Goal: Transaction & Acquisition: Purchase product/service

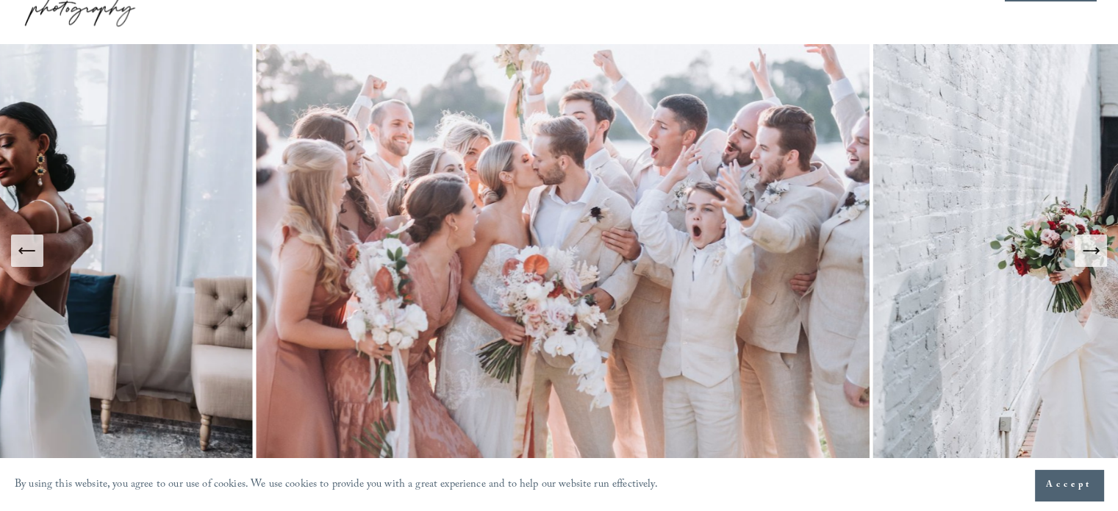
scroll to position [147, 0]
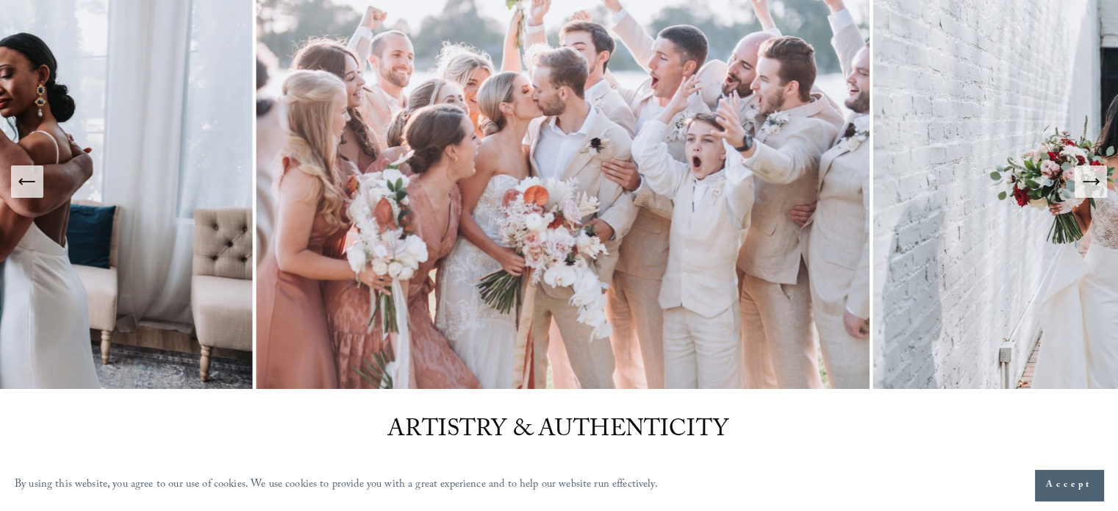
click at [1085, 185] on icon "Next Slide" at bounding box center [1091, 181] width 21 height 21
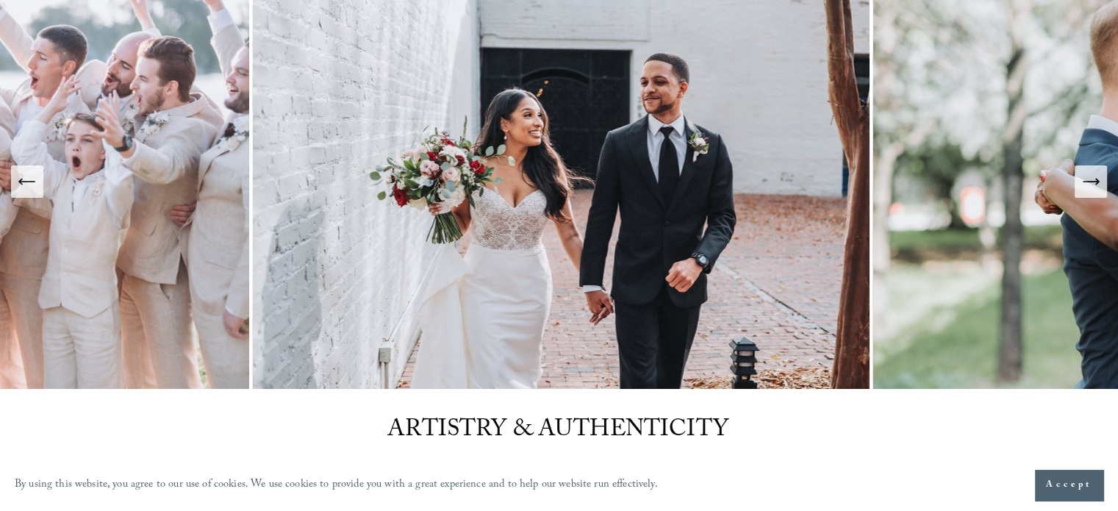
click at [1085, 185] on icon "Next Slide" at bounding box center [1091, 181] width 21 height 21
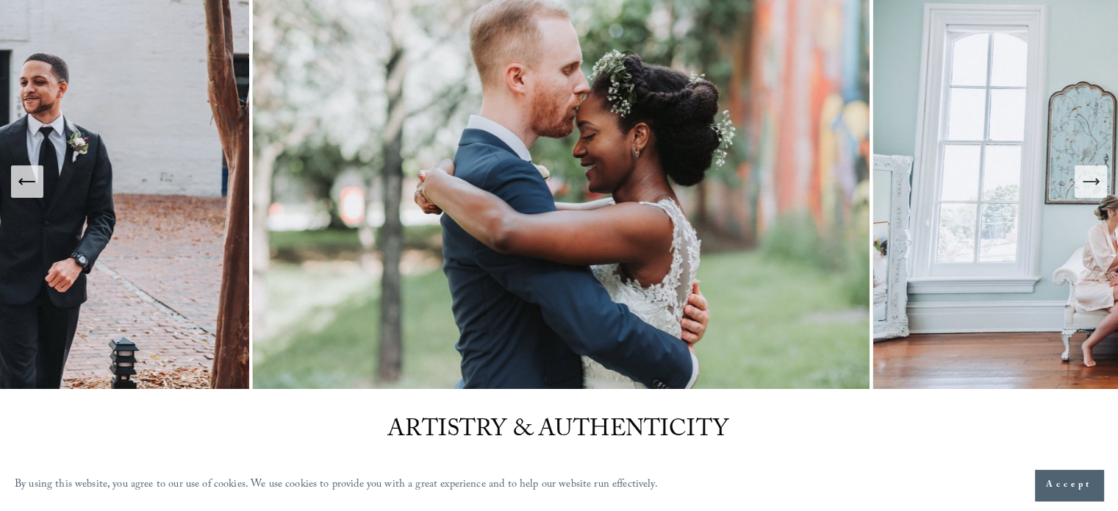
click at [1085, 185] on icon "Next Slide" at bounding box center [1091, 181] width 21 height 21
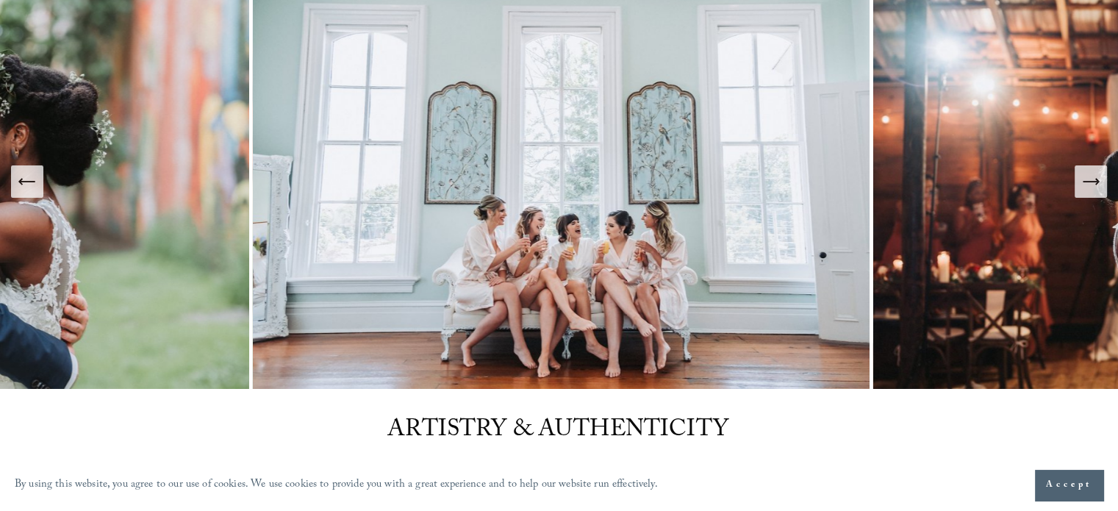
click at [1085, 185] on icon "Next Slide" at bounding box center [1091, 181] width 21 height 21
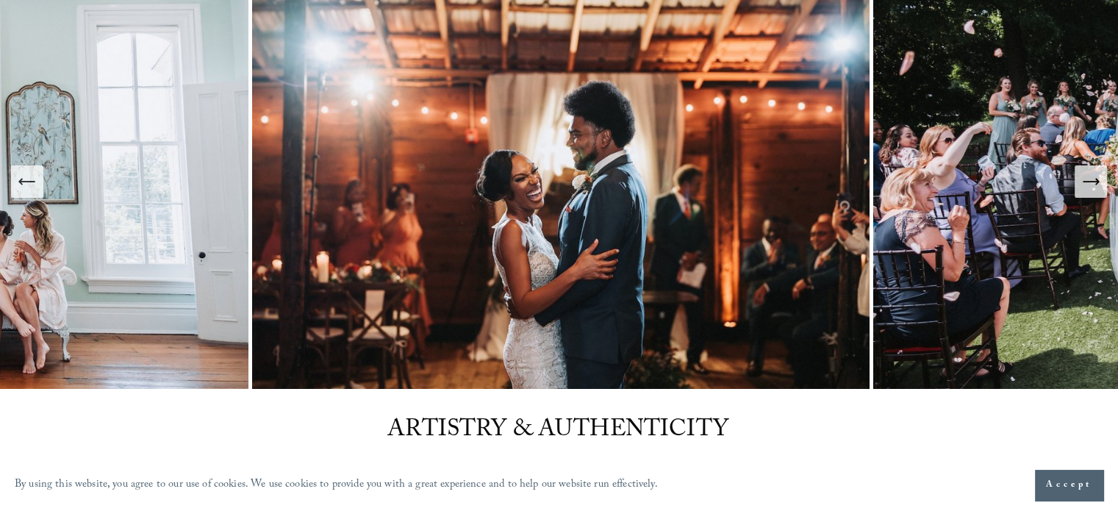
click at [1085, 185] on icon "Next Slide" at bounding box center [1091, 181] width 21 height 21
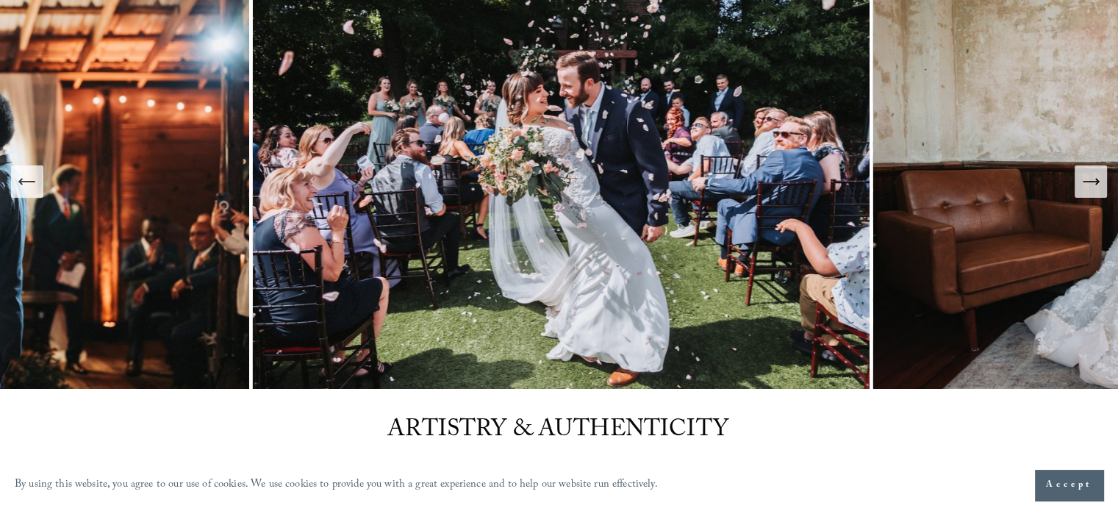
click at [1090, 186] on icon "Next Slide" at bounding box center [1091, 181] width 21 height 21
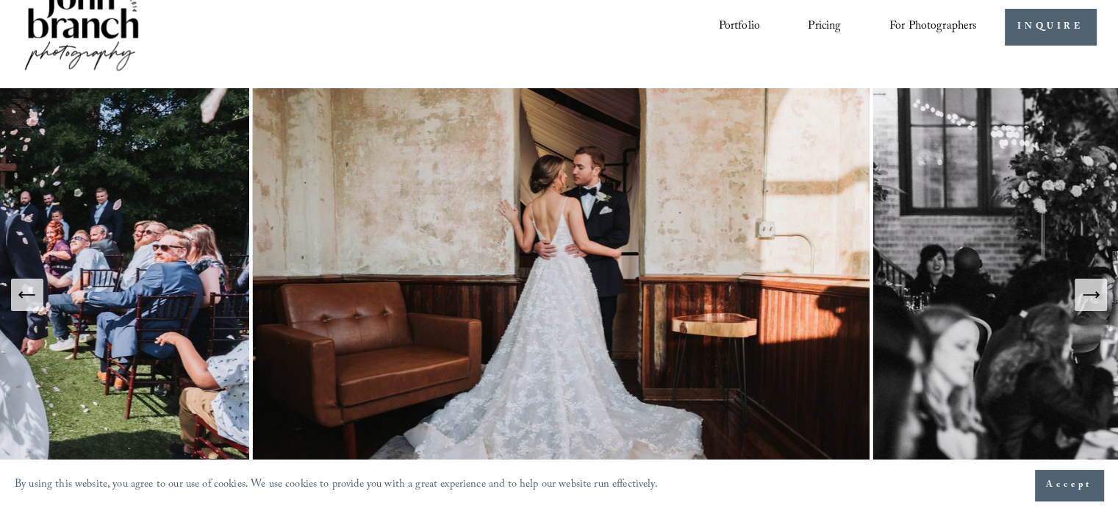
scroll to position [0, 0]
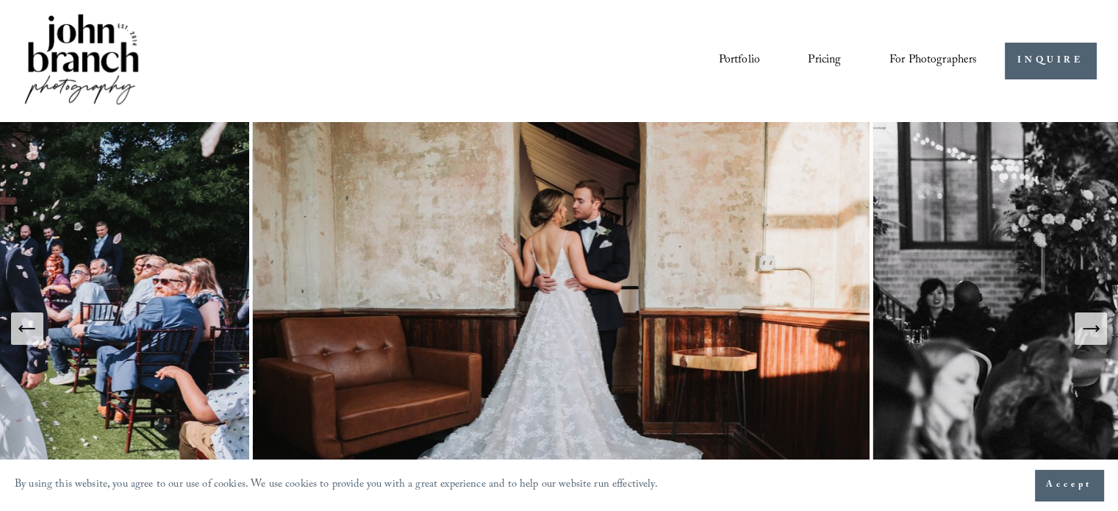
click at [929, 69] on span "For Photographers" at bounding box center [934, 60] width 88 height 23
click at [0, 0] on span "Presets" at bounding box center [0, 0] width 0 height 0
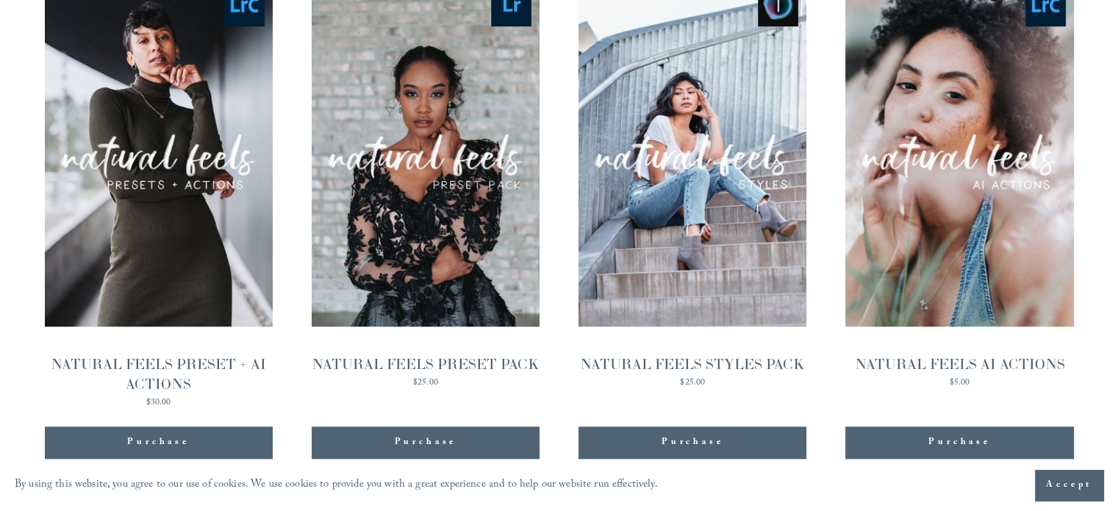
scroll to position [1496, 0]
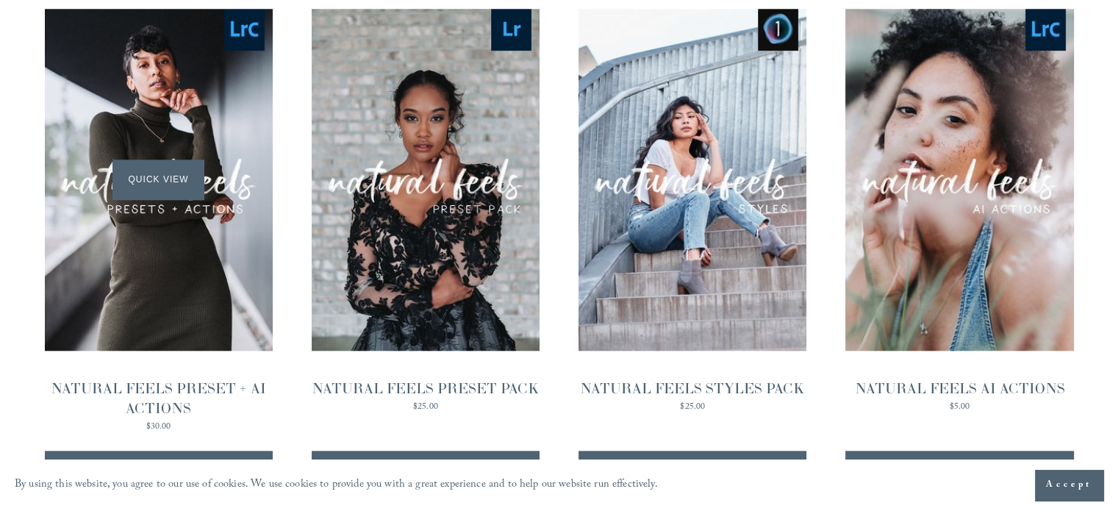
click at [187, 109] on div "Quick View" at bounding box center [159, 180] width 228 height 342
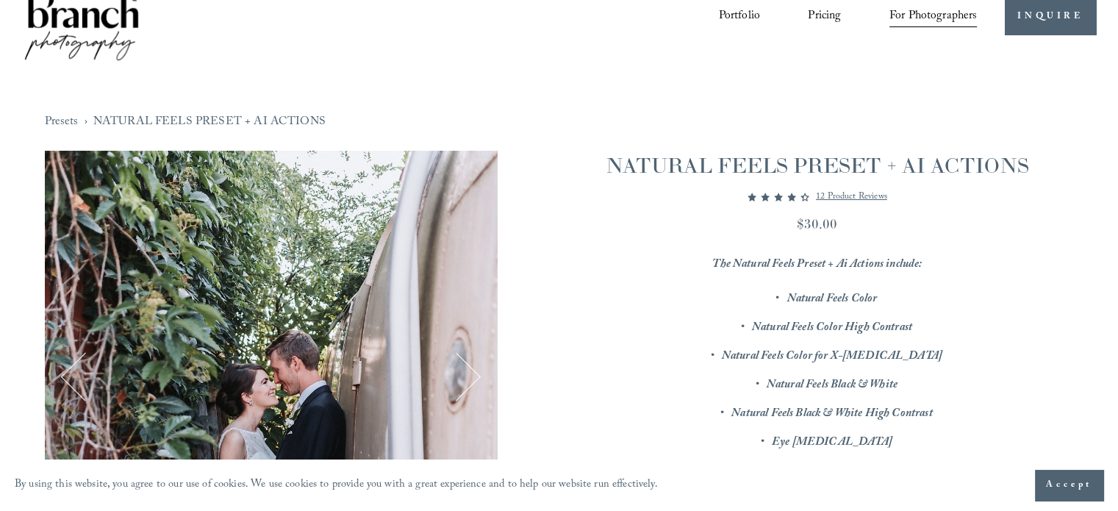
scroll to position [368, 0]
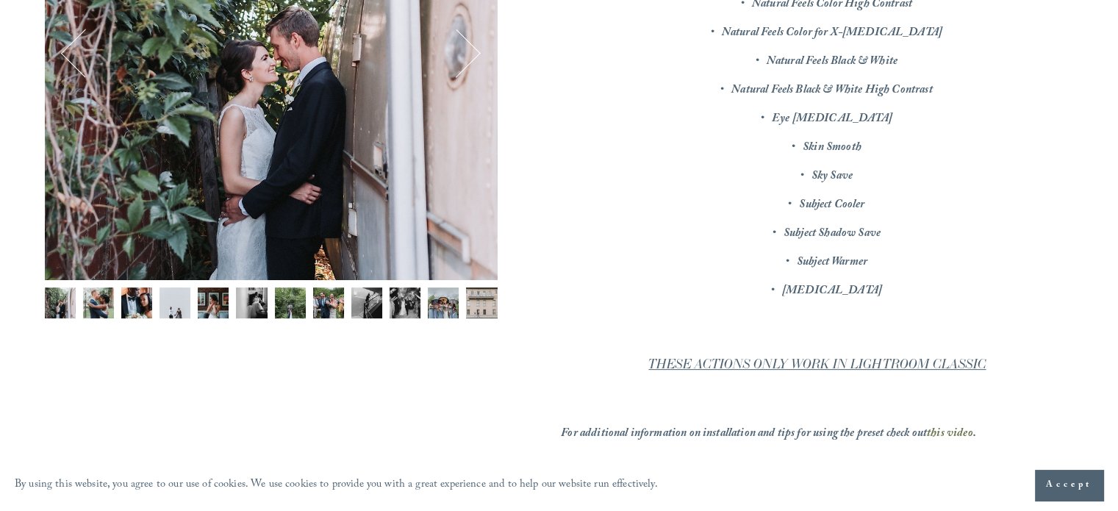
click at [820, 235] on em "Subject Shadow Save" at bounding box center [832, 234] width 97 height 20
click at [821, 221] on ul "Natural Feels Color Natural Feels Color High Contrast Natural Feels Color for X…" at bounding box center [817, 134] width 513 height 338
click at [857, 254] on em "Subject Warmer" at bounding box center [832, 263] width 71 height 20
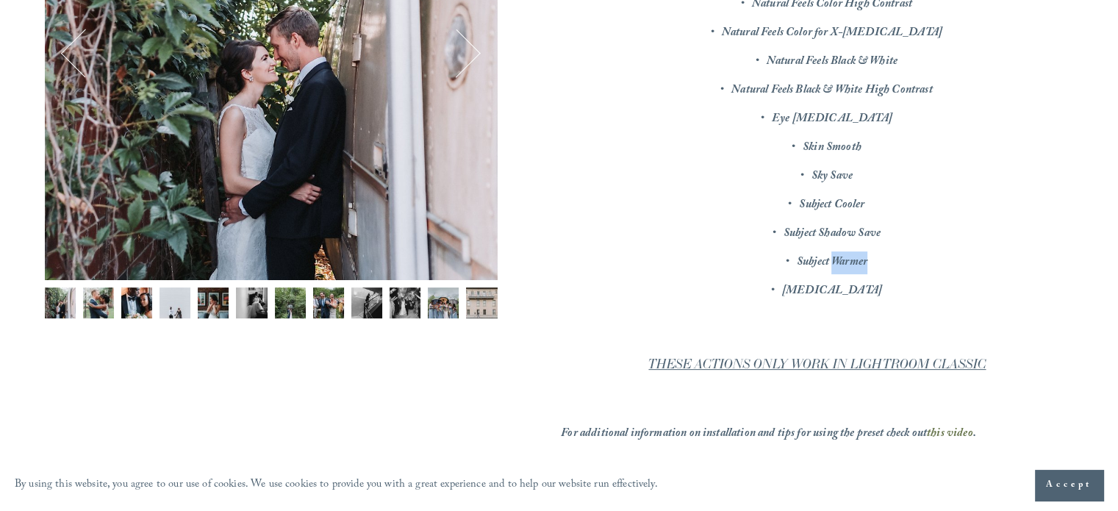
click at [857, 254] on em "Subject Warmer" at bounding box center [832, 263] width 71 height 20
click at [838, 286] on em "Teeth Whitening" at bounding box center [832, 292] width 100 height 20
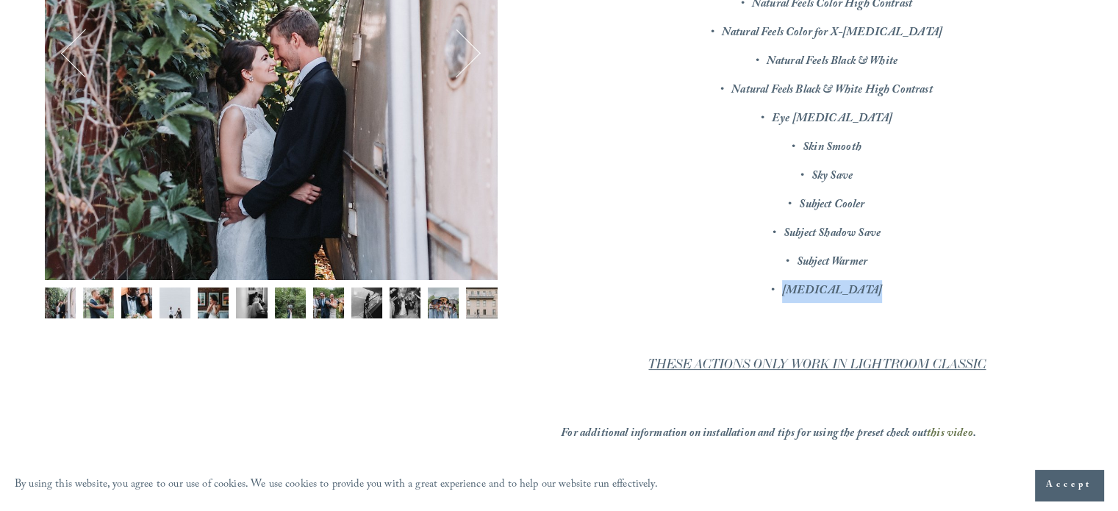
click at [964, 287] on p "Teeth Whitening" at bounding box center [831, 291] width 483 height 23
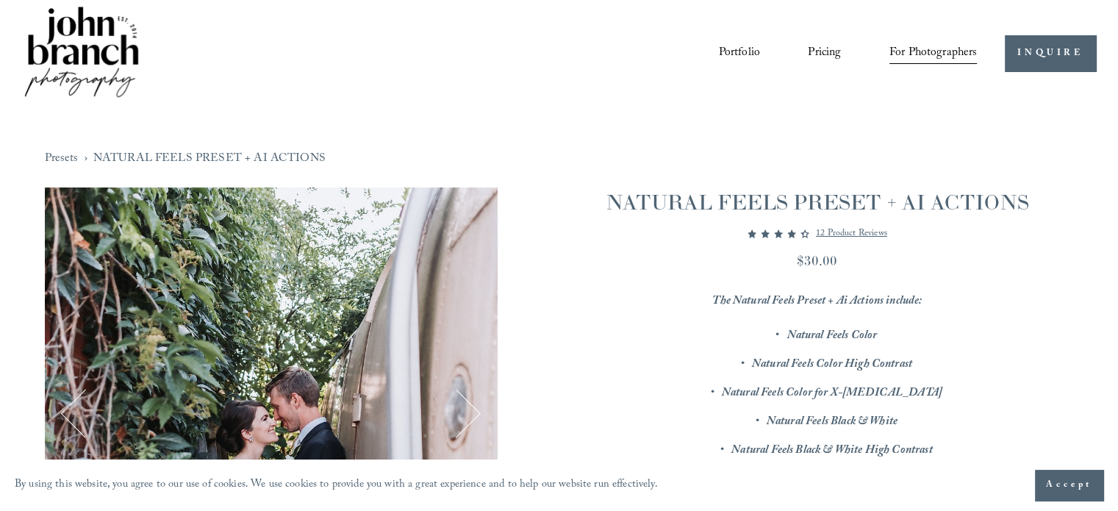
scroll to position [0, 0]
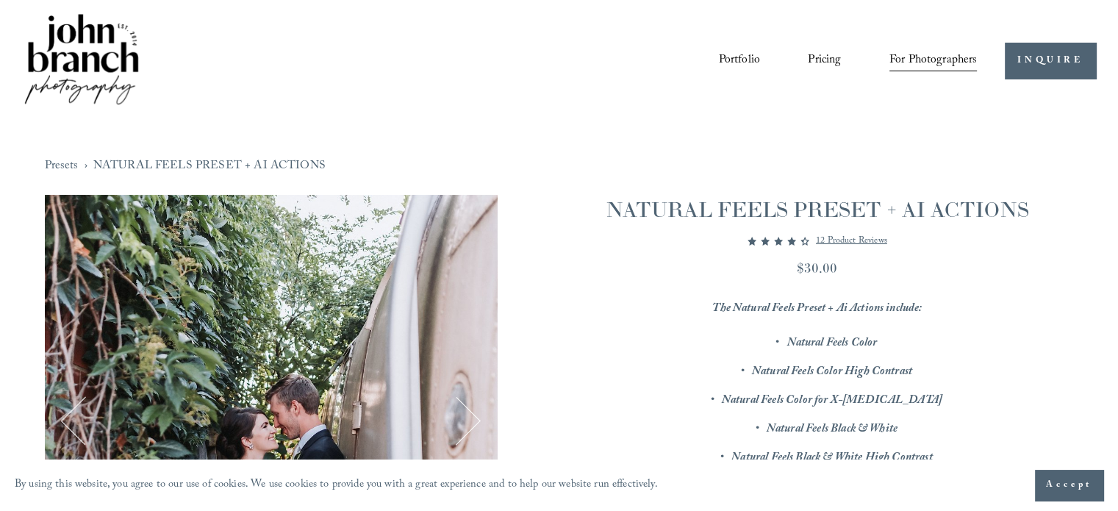
click at [872, 205] on h1 "NATURAL FEELS PRESET + AI ACTIONS" at bounding box center [817, 209] width 513 height 29
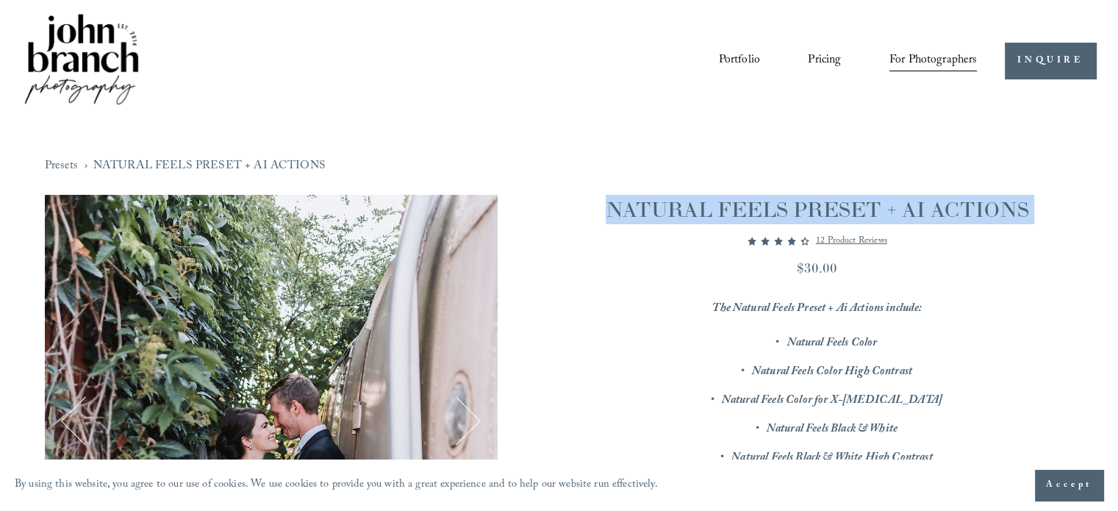
click at [872, 205] on h1 "NATURAL FEELS PRESET + AI ACTIONS" at bounding box center [817, 209] width 513 height 29
copy div "NATURAL FEELS PRESET + AI ACTIONS"
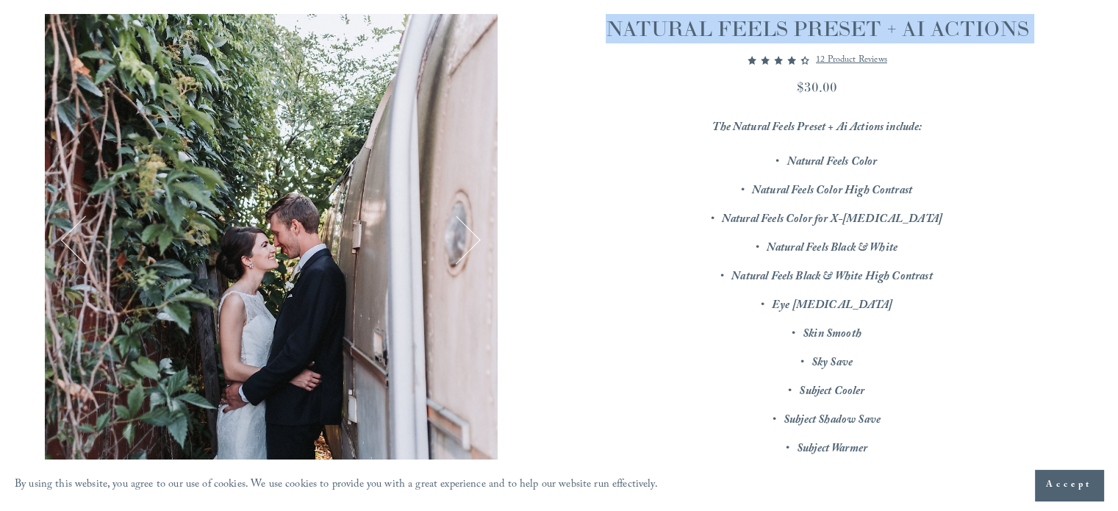
scroll to position [147, 0]
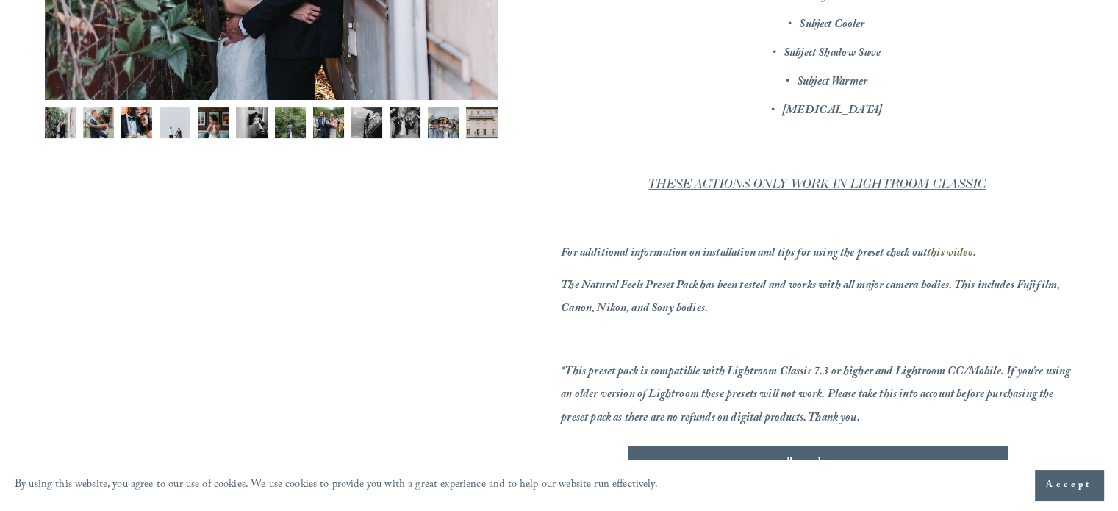
scroll to position [515, 0]
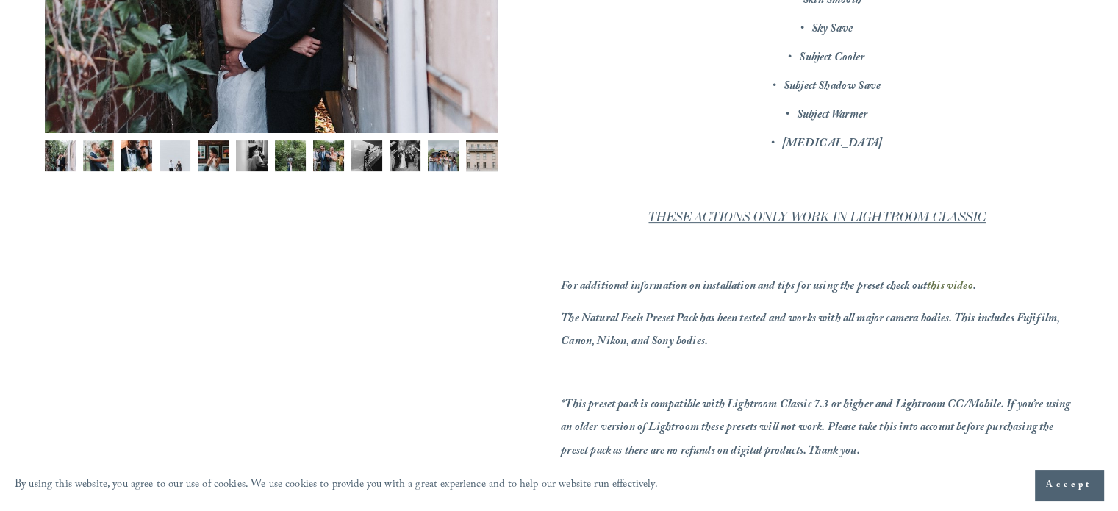
click at [717, 213] on em "THESE ACTIONS ONLY WORK IN LIGHTROOM CLASSIC" at bounding box center [818, 217] width 338 height 15
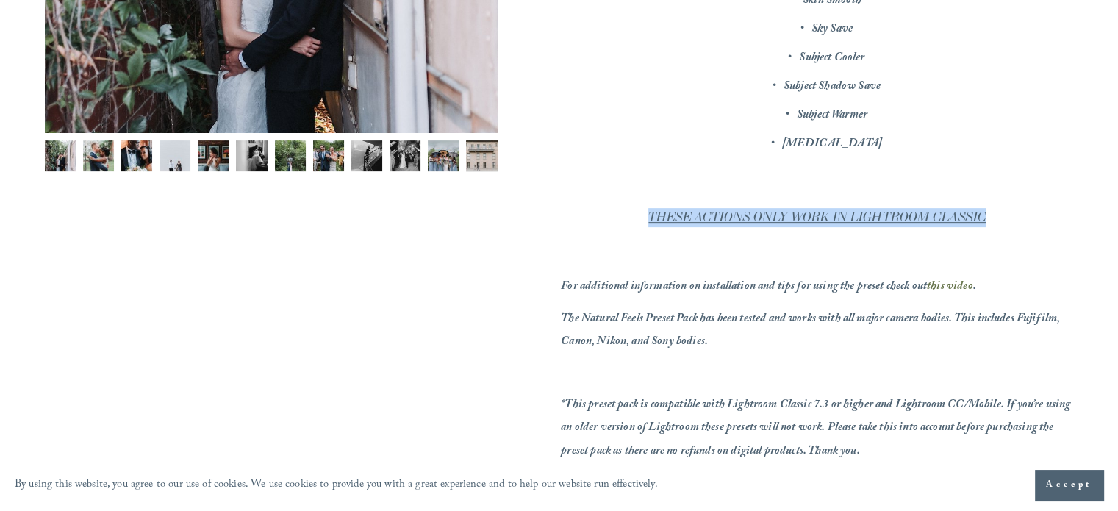
click at [717, 213] on em "THESE ACTIONS ONLY WORK IN LIGHTROOM CLASSIC" at bounding box center [818, 217] width 338 height 15
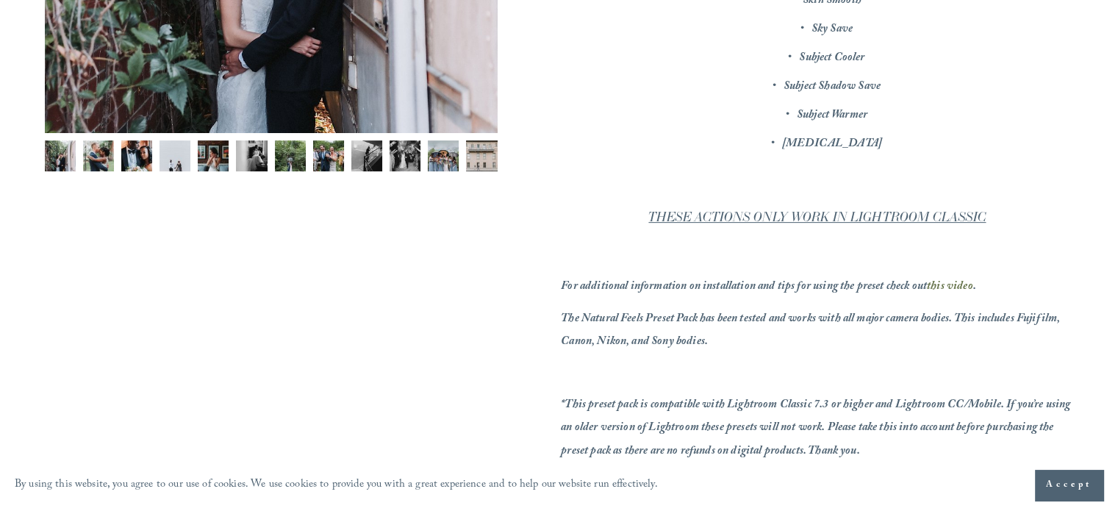
click at [638, 316] on em "The Natural Feels Preset Pack has been tested and works with all major camera b…" at bounding box center [811, 331] width 501 height 43
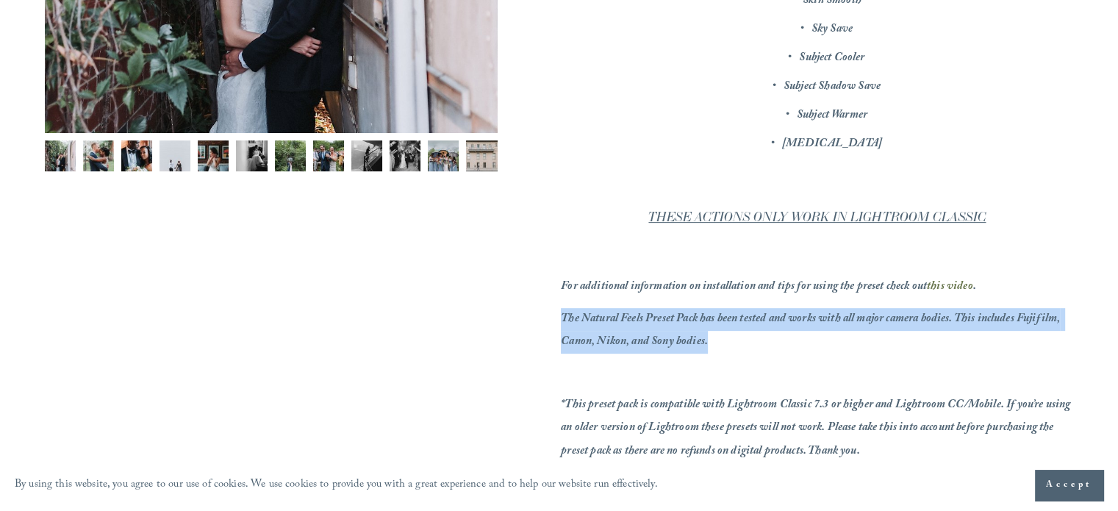
click at [638, 316] on em "The Natural Feels Preset Pack has been tested and works with all major camera b…" at bounding box center [811, 331] width 501 height 43
click at [621, 334] on em "The Natural Feels Preset Pack has been tested and works with all major camera b…" at bounding box center [811, 331] width 501 height 43
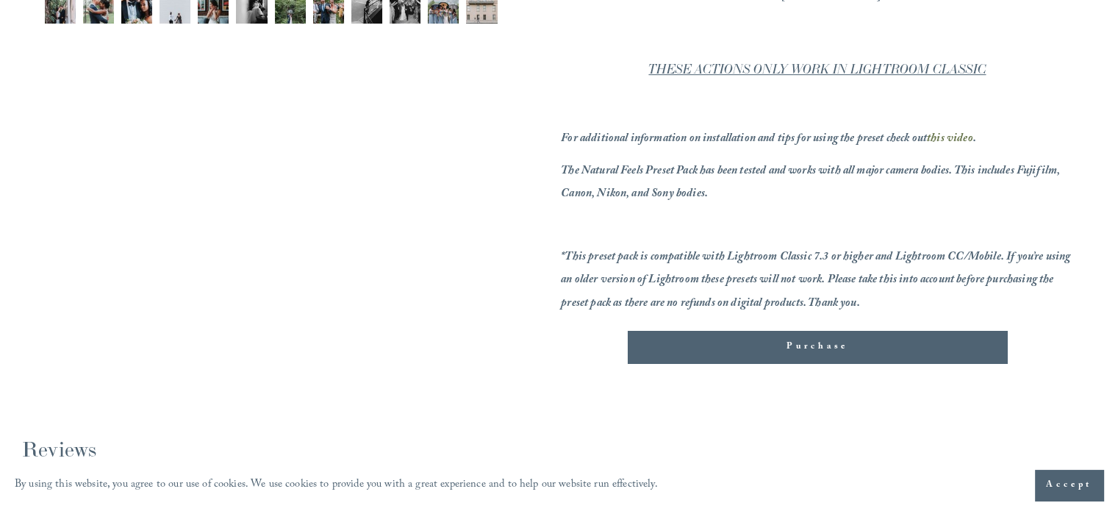
scroll to position [735, 0]
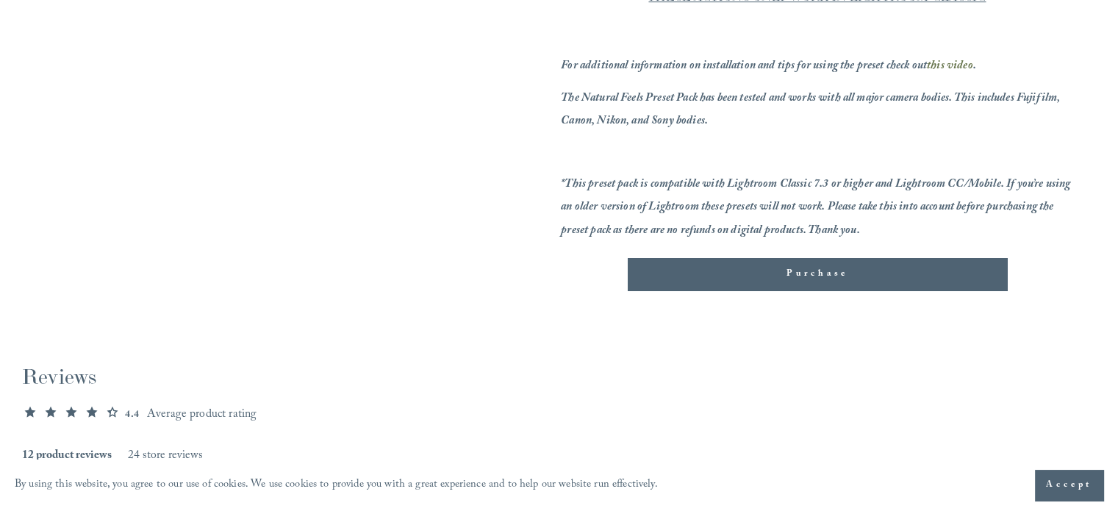
click at [666, 208] on em "*This preset pack is compatible with Lightroom Classic 7.3 or higher and Lightr…" at bounding box center [817, 207] width 512 height 65
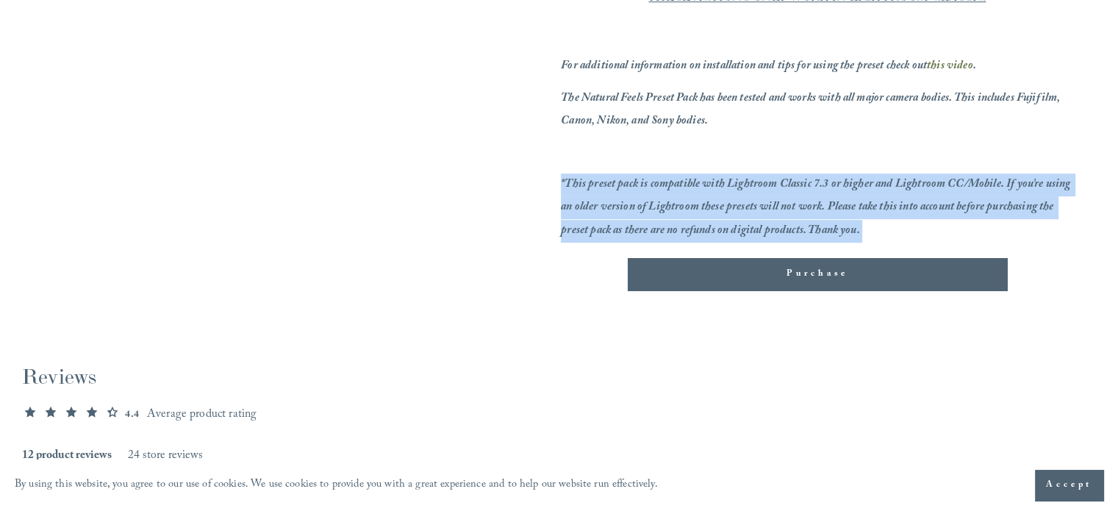
click at [666, 208] on em "*This preset pack is compatible with Lightroom Classic 7.3 or higher and Lightr…" at bounding box center [817, 207] width 512 height 65
click at [634, 196] on p "*This preset pack is compatible with Lightroom Classic 7.3 or higher and Lightr…" at bounding box center [817, 208] width 513 height 69
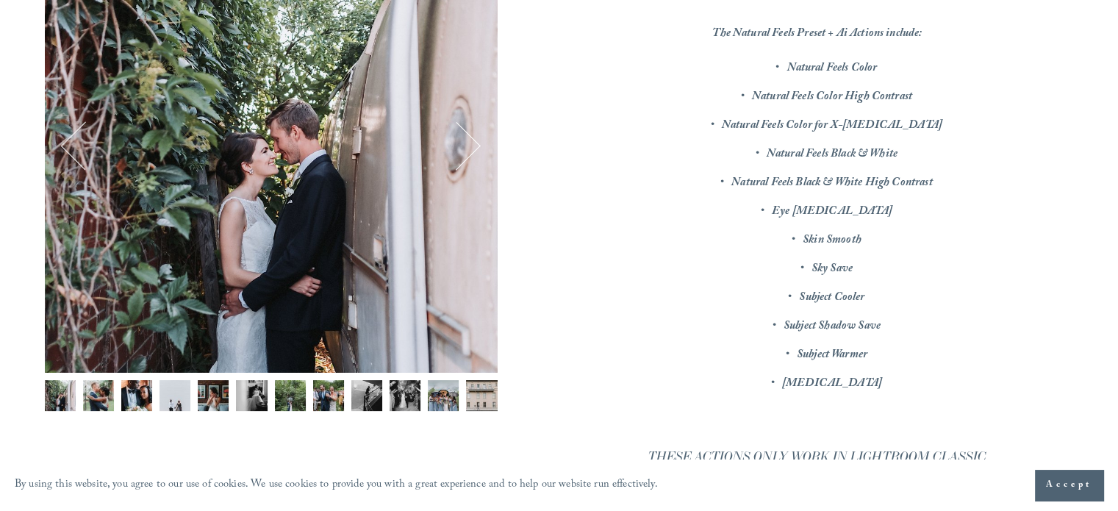
scroll to position [294, 0]
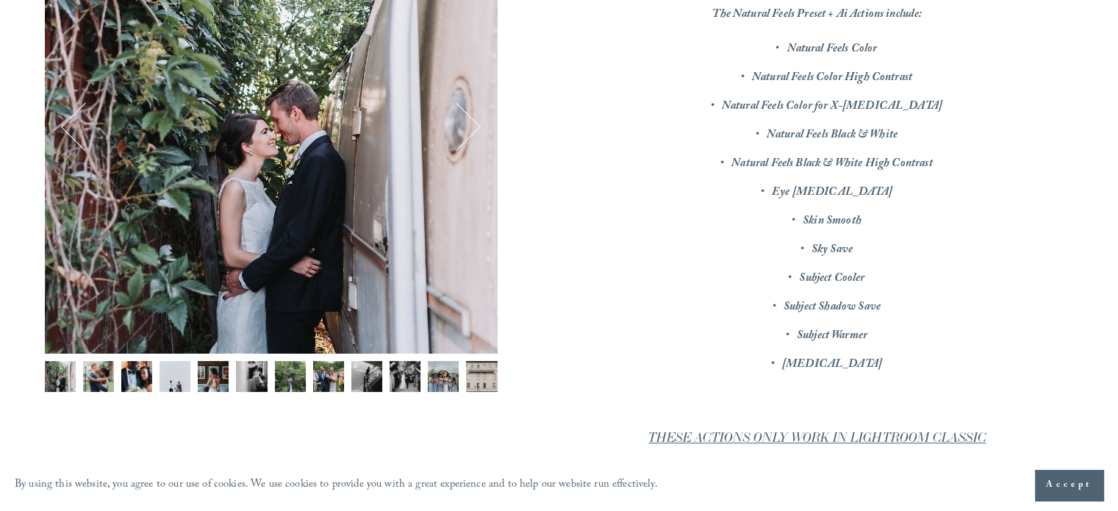
click at [98, 368] on img "Image 2 of 12" at bounding box center [98, 376] width 31 height 31
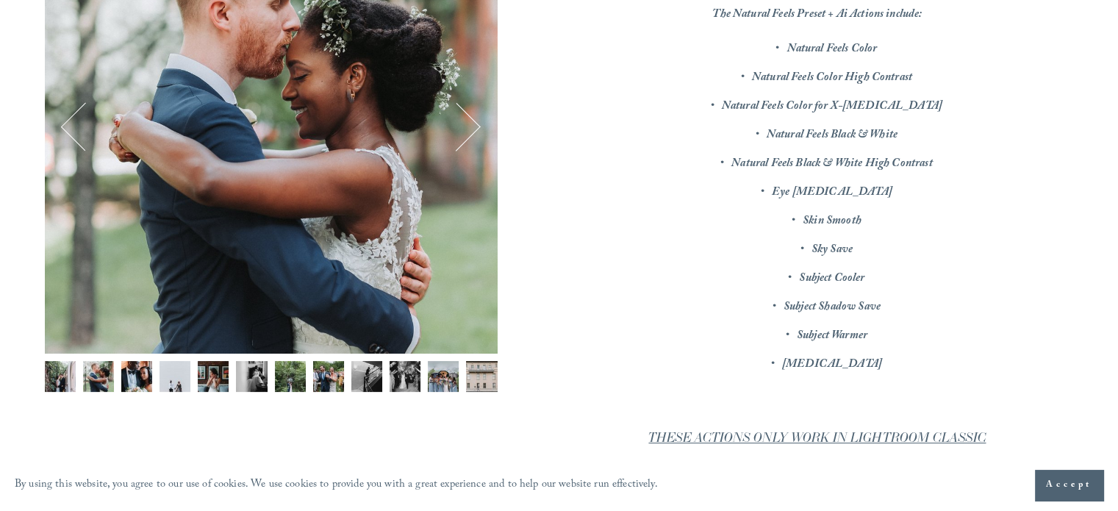
click at [132, 381] on img "Image 3 of 12" at bounding box center [136, 376] width 31 height 31
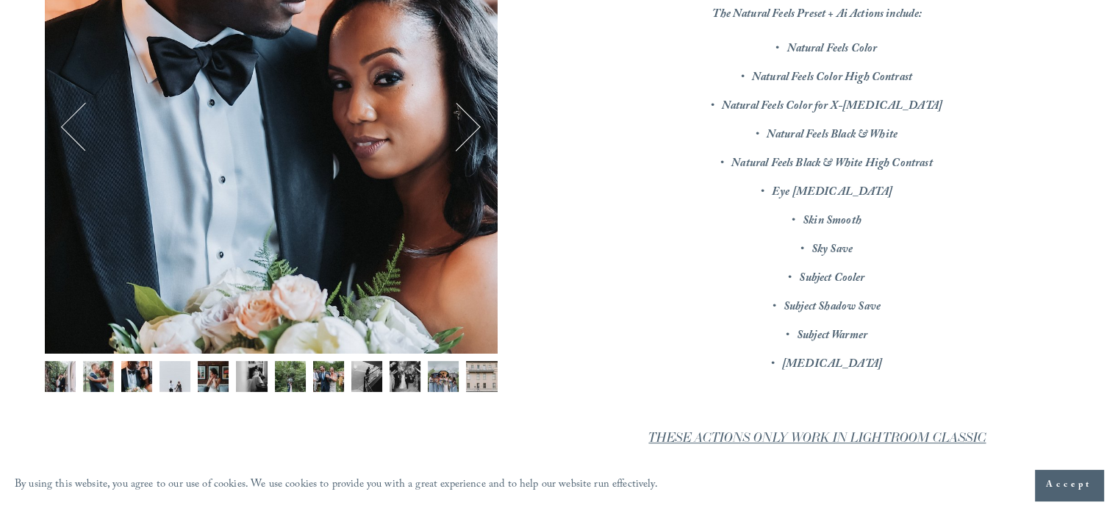
click at [220, 381] on img "Image 5 of 12" at bounding box center [213, 376] width 31 height 31
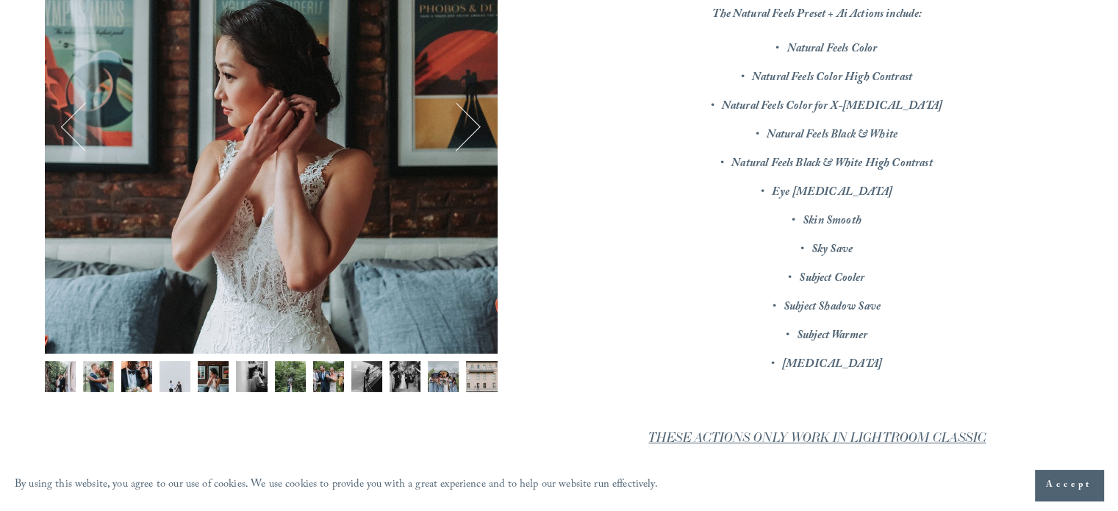
click at [301, 387] on img "Image 7 of 12" at bounding box center [290, 376] width 31 height 31
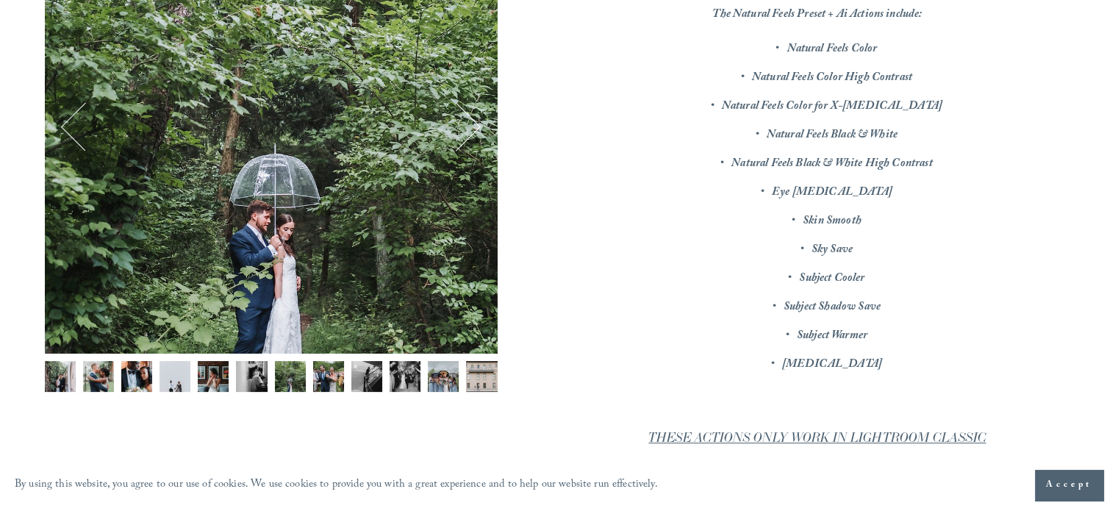
click at [397, 393] on button "Image 10 of 12" at bounding box center [405, 380] width 31 height 39
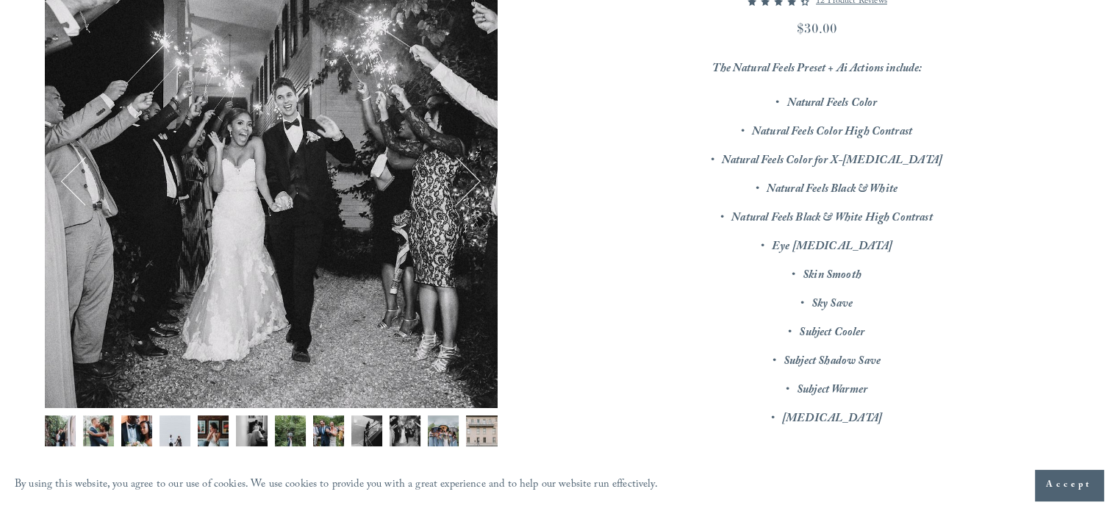
scroll to position [221, 0]
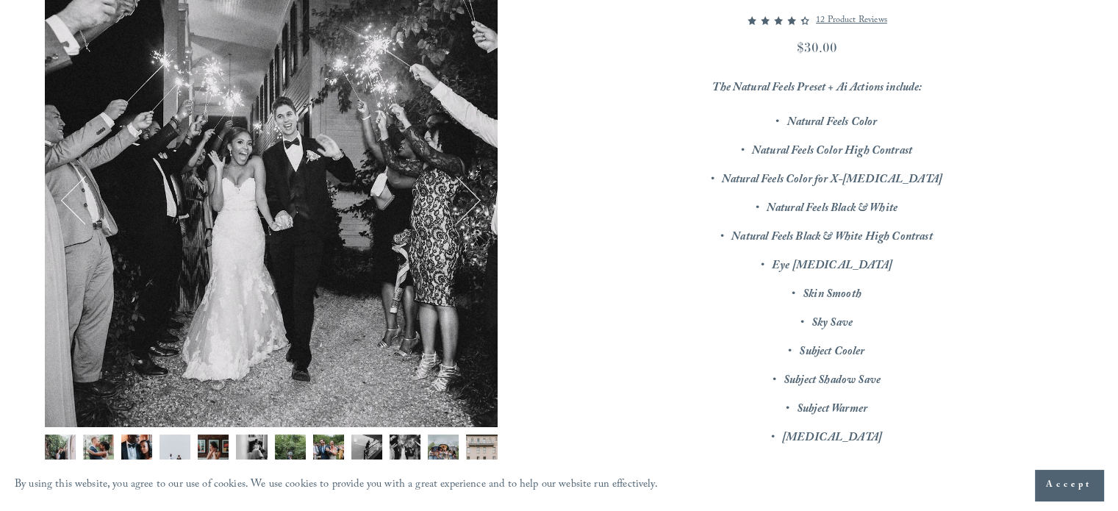
click at [845, 89] on em "The Natural Feels Preset + Ai Actions include:" at bounding box center [818, 89] width 210 height 20
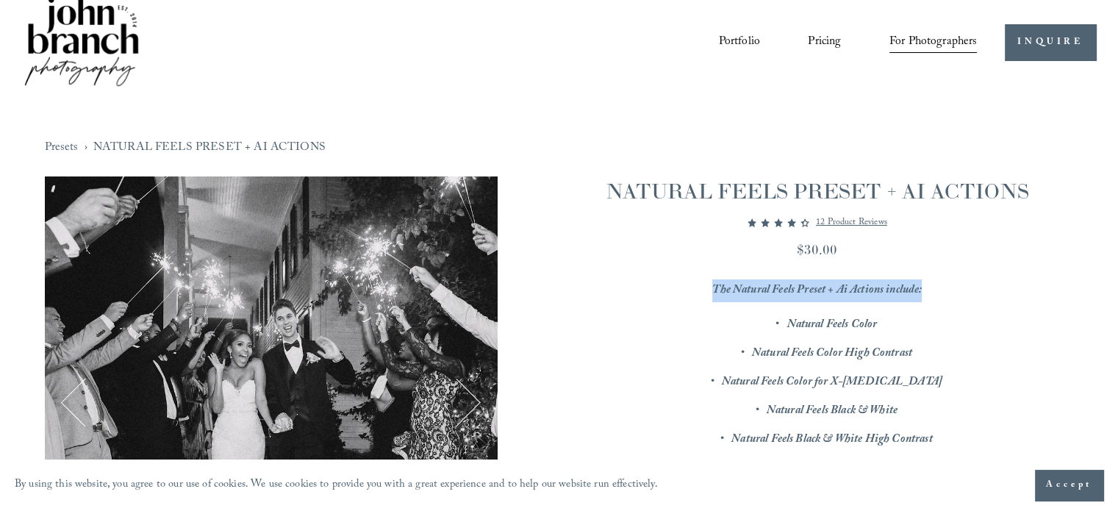
scroll to position [0, 0]
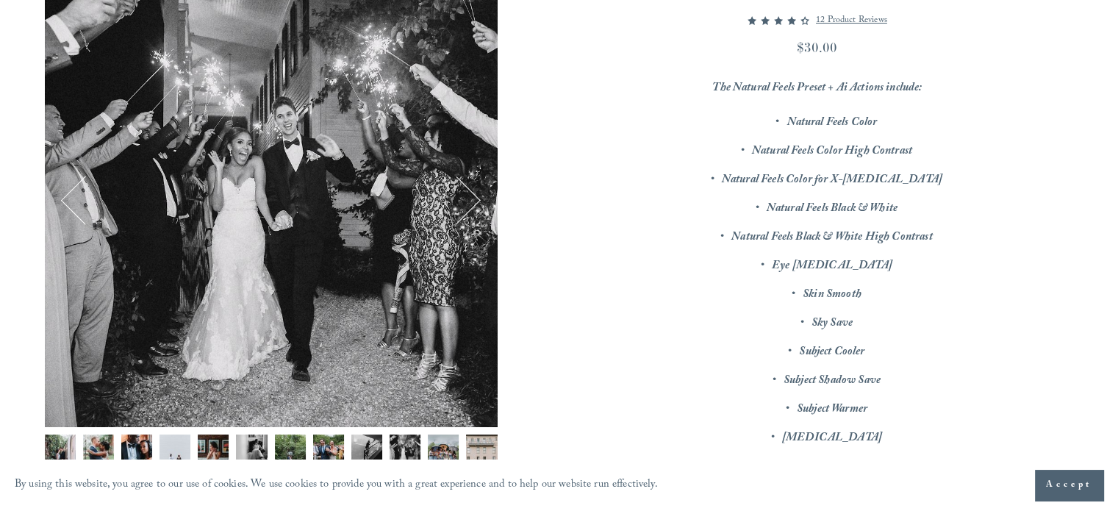
click at [816, 249] on p "Natural Feels Black & White High Contrast" at bounding box center [831, 237] width 483 height 23
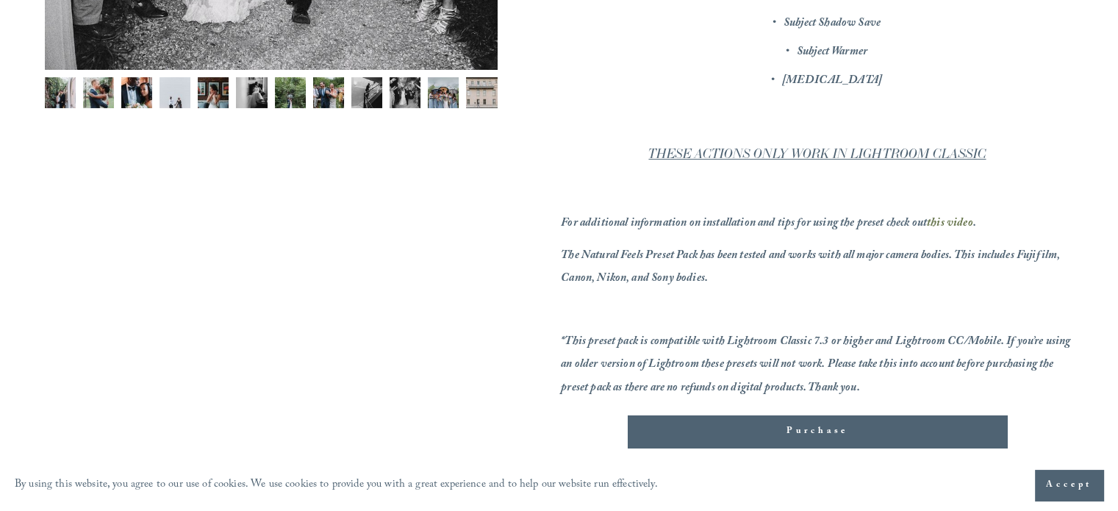
scroll to position [588, 0]
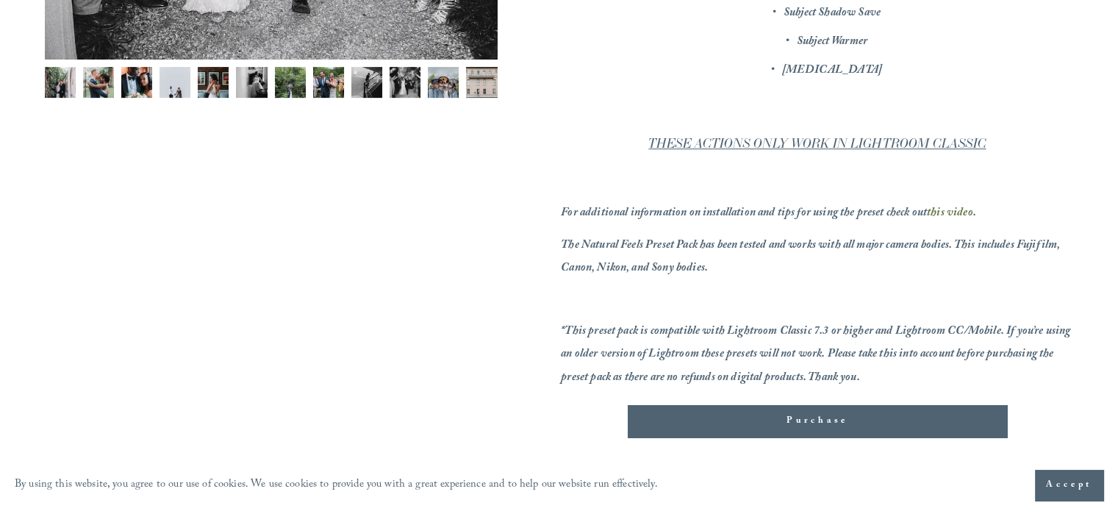
click at [816, 405] on button "Purchase Added!" at bounding box center [817, 421] width 379 height 32
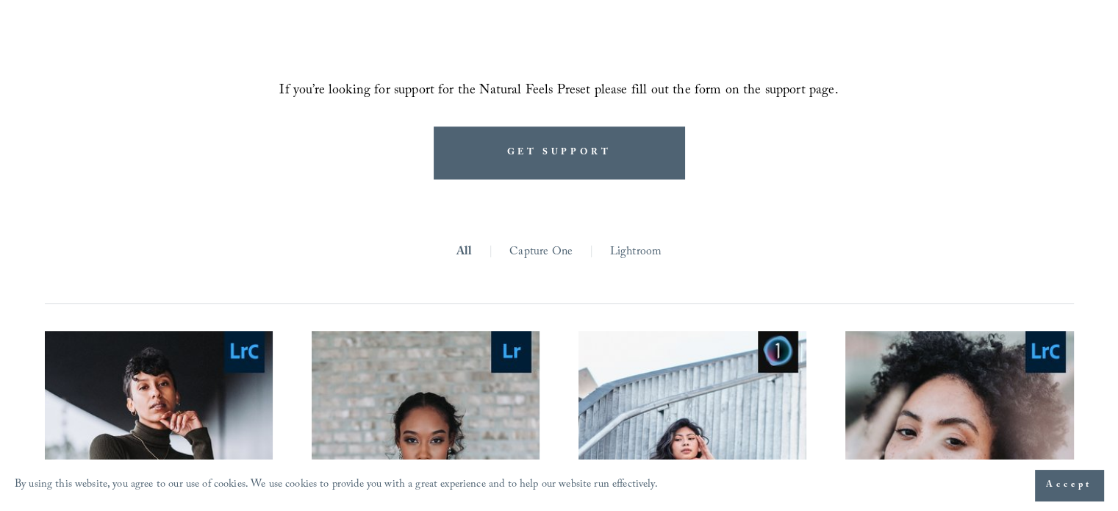
scroll to position [1177, 0]
